Goal: Find contact information

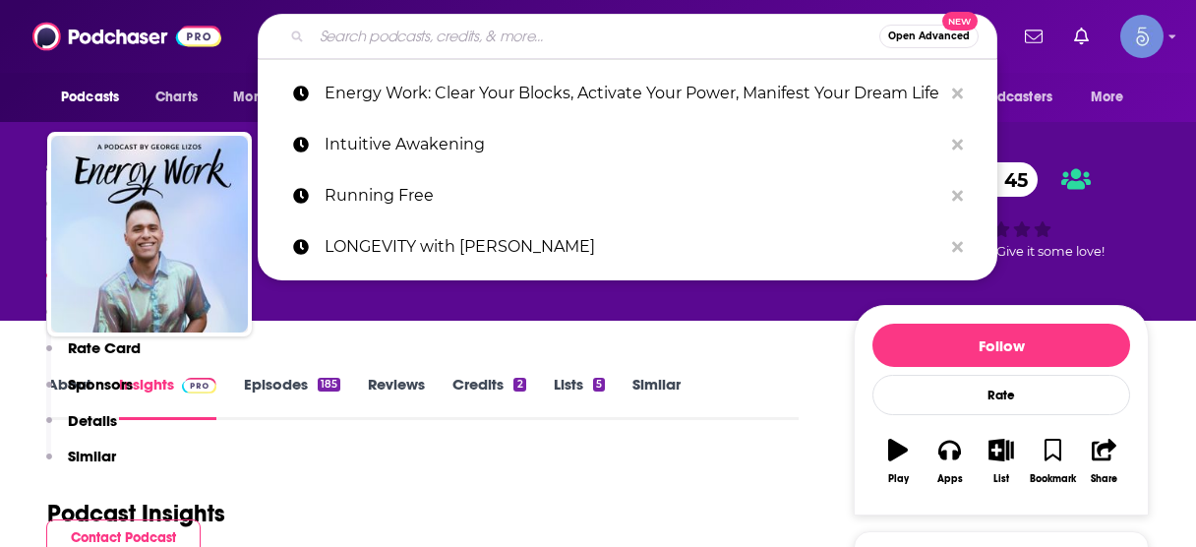
scroll to position [1765, 0]
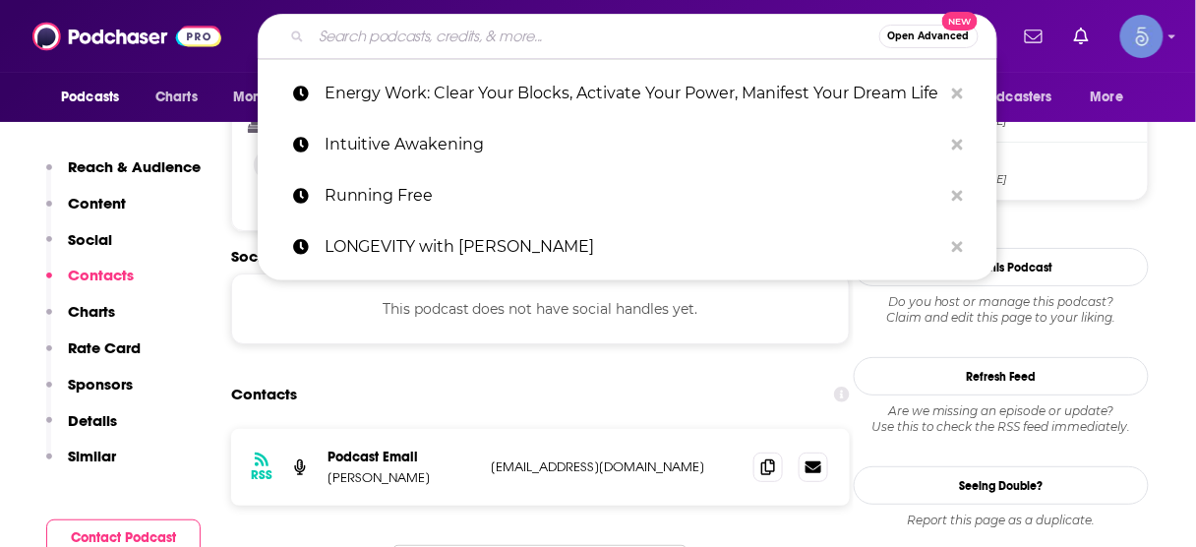
type input "Soul Sessions with [PERSON_NAME] Green"
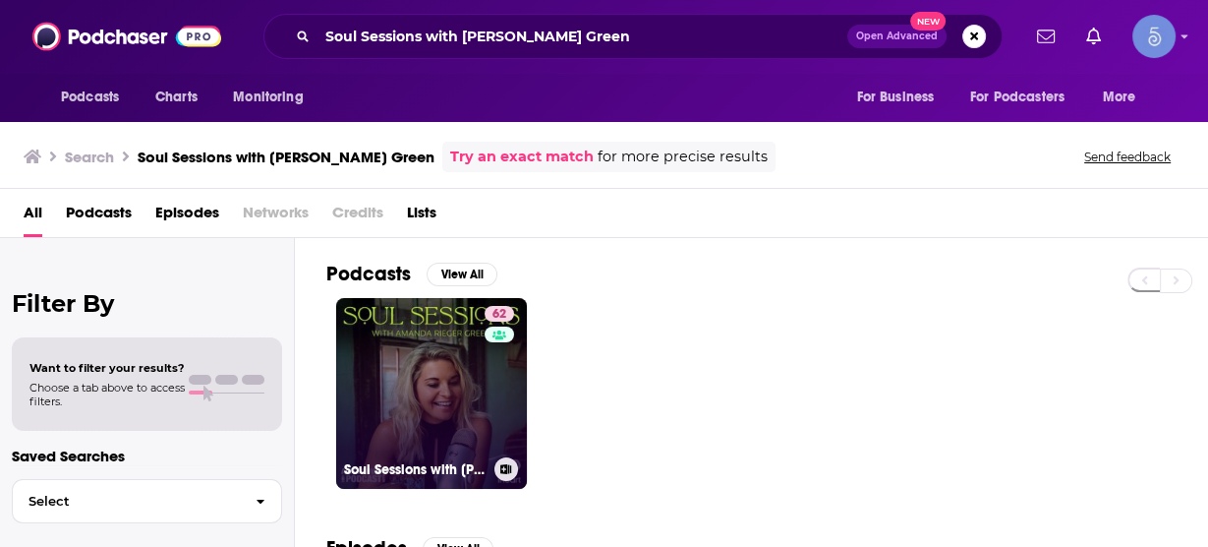
click at [459, 366] on link "62 Soul Sessions with [PERSON_NAME]" at bounding box center [431, 393] width 191 height 191
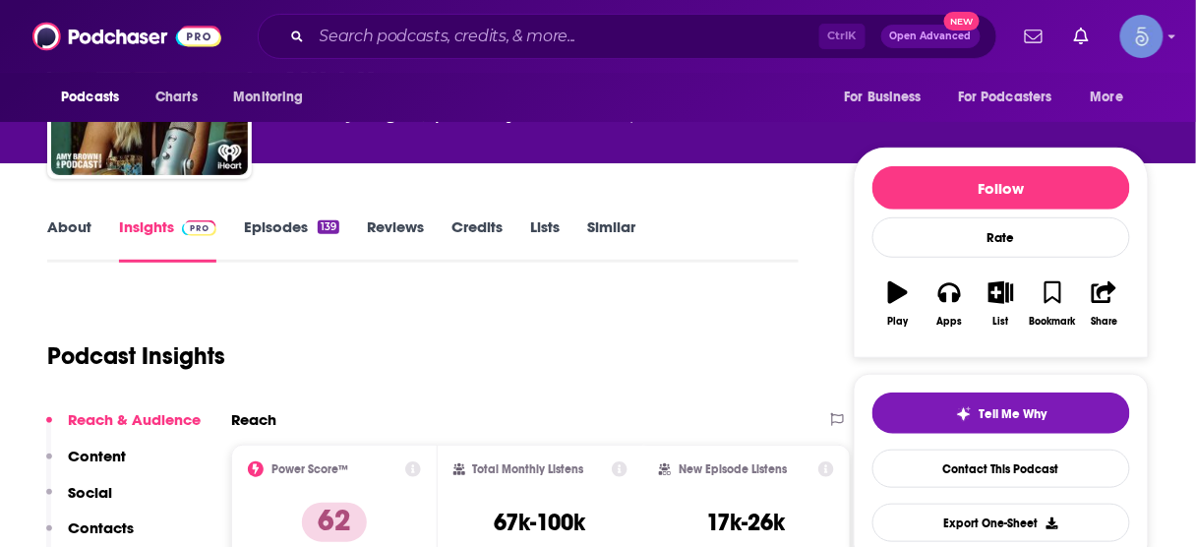
scroll to position [393, 0]
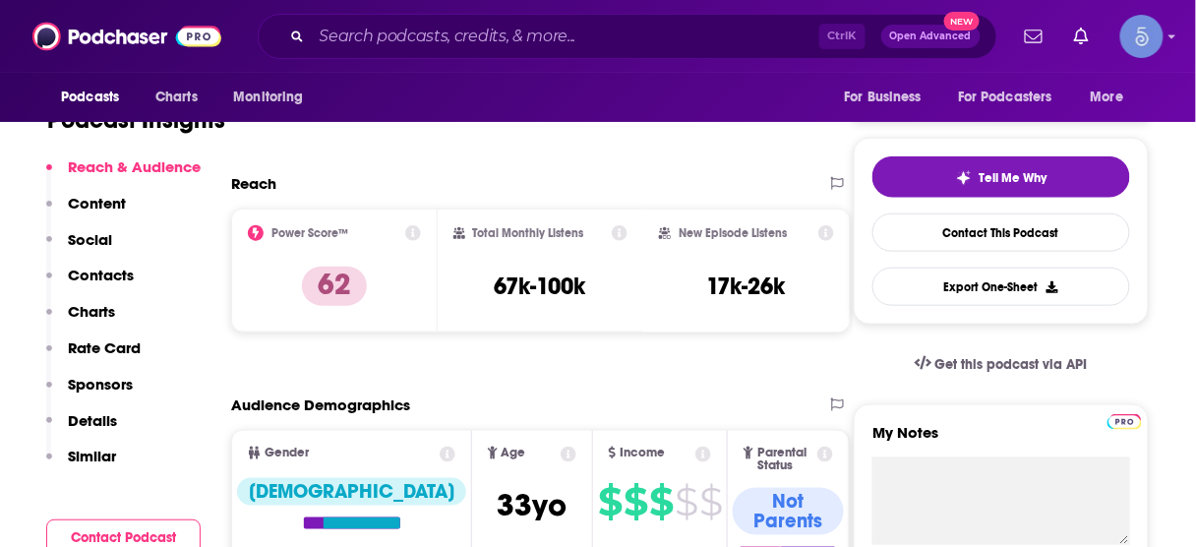
click at [110, 277] on p "Contacts" at bounding box center [101, 274] width 66 height 19
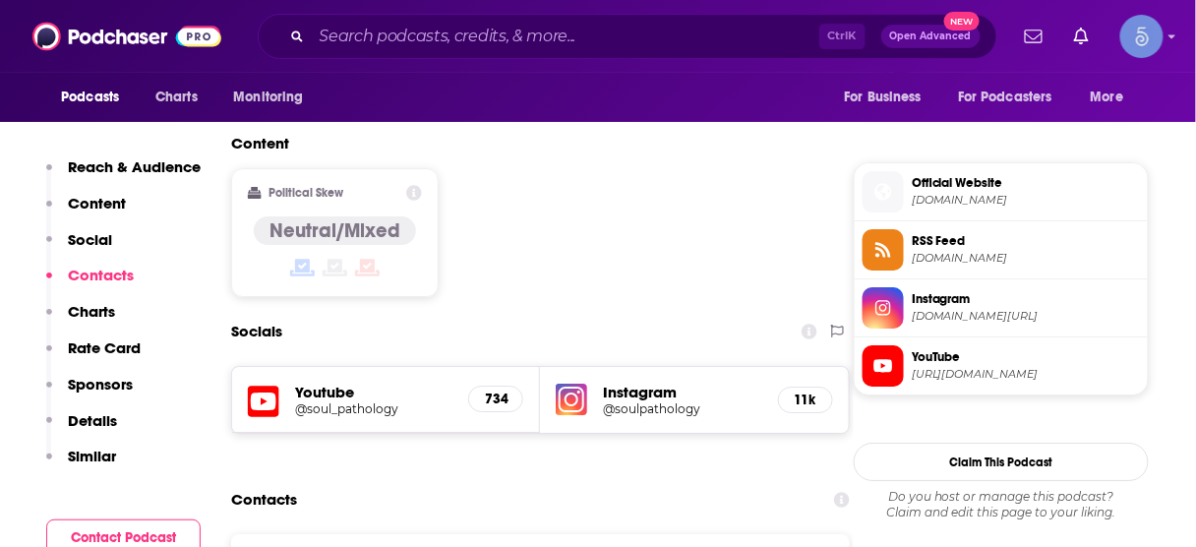
scroll to position [1573, 0]
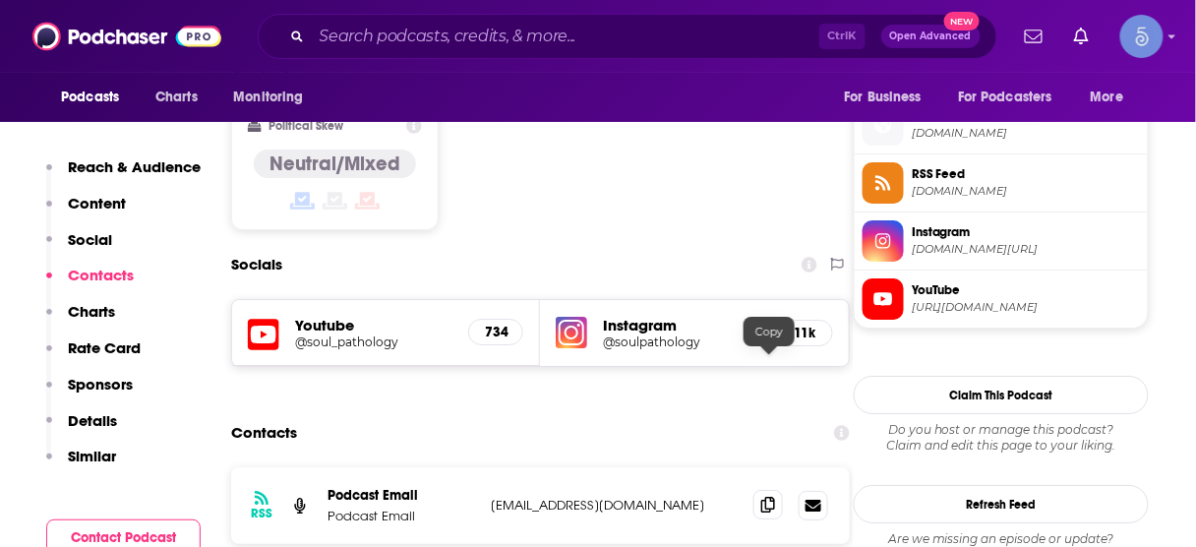
click at [767, 496] on icon at bounding box center [768, 504] width 14 height 16
